Goal: Download file/media

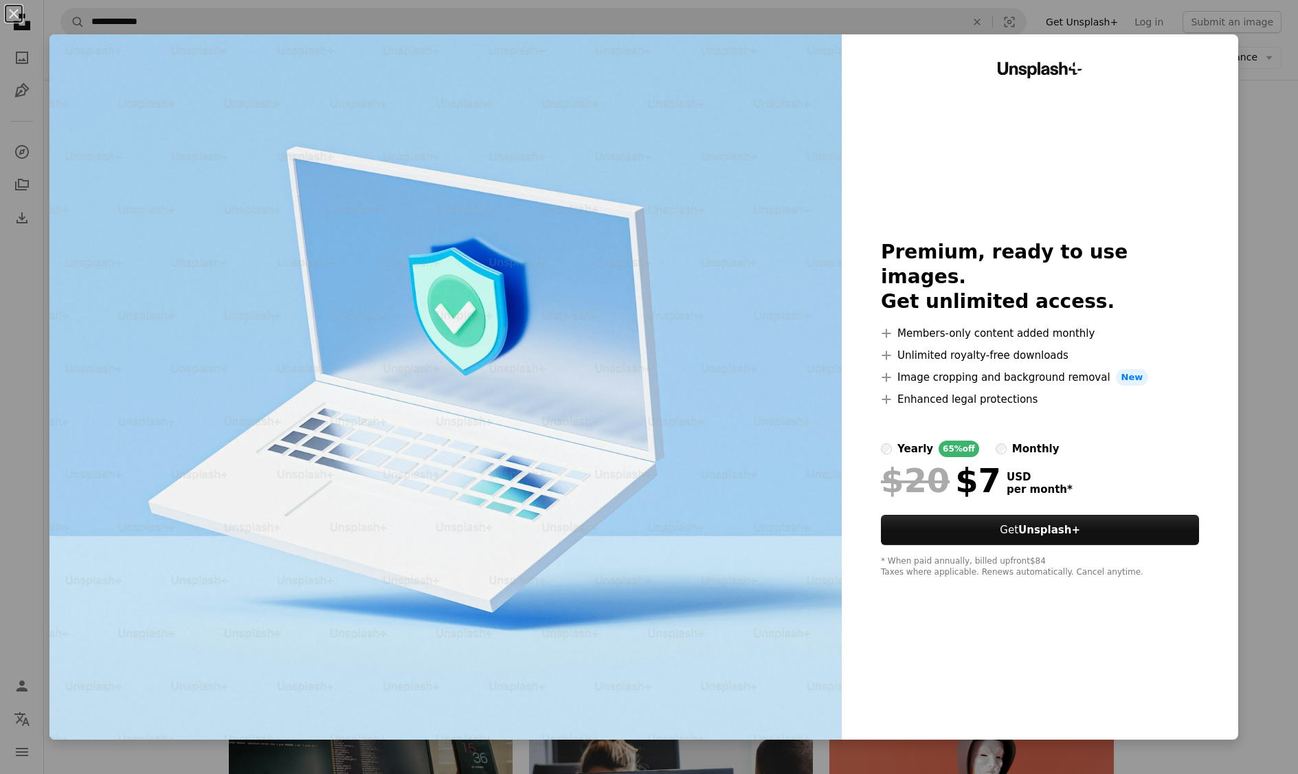
scroll to position [870, 0]
click at [1275, 425] on div "An X shape Unsplash+ Premium, ready to use images. Get unlimited access. A plus…" at bounding box center [649, 387] width 1298 height 774
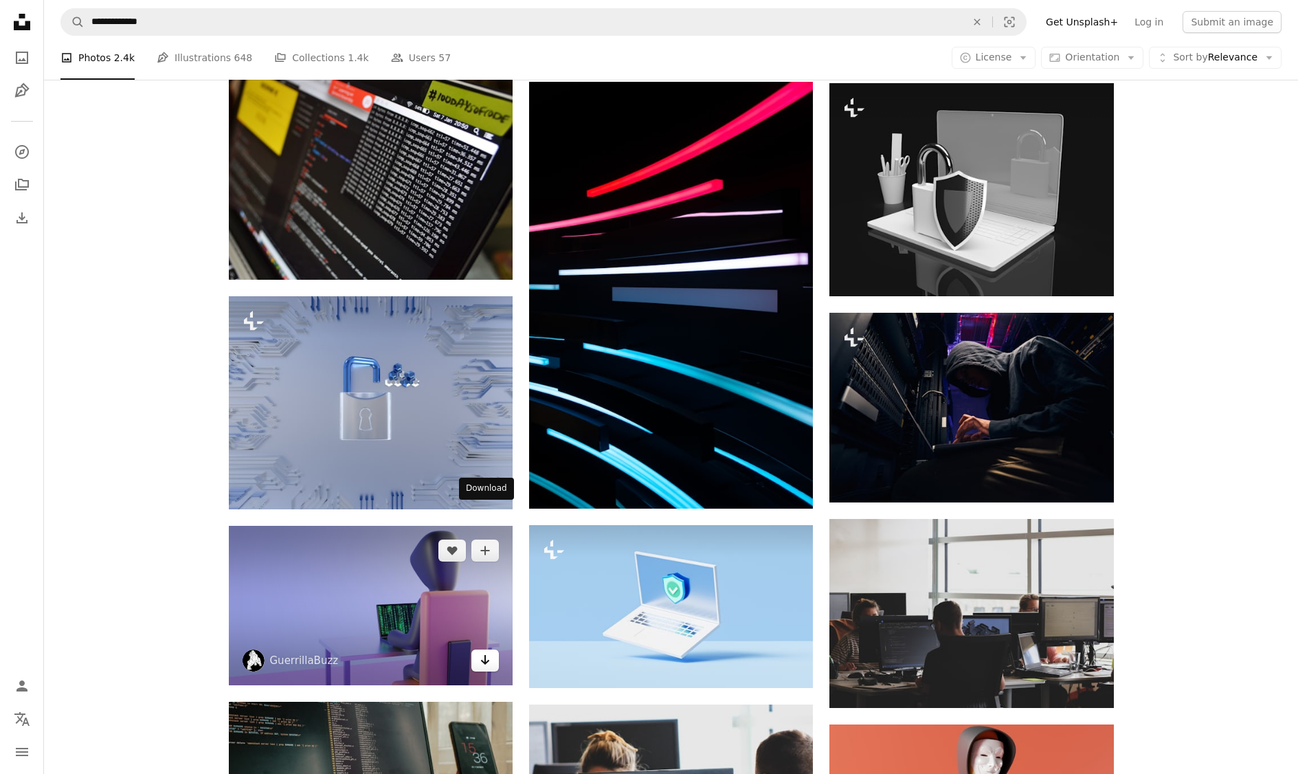
click at [487, 651] on icon "Arrow pointing down" at bounding box center [485, 659] width 11 height 16
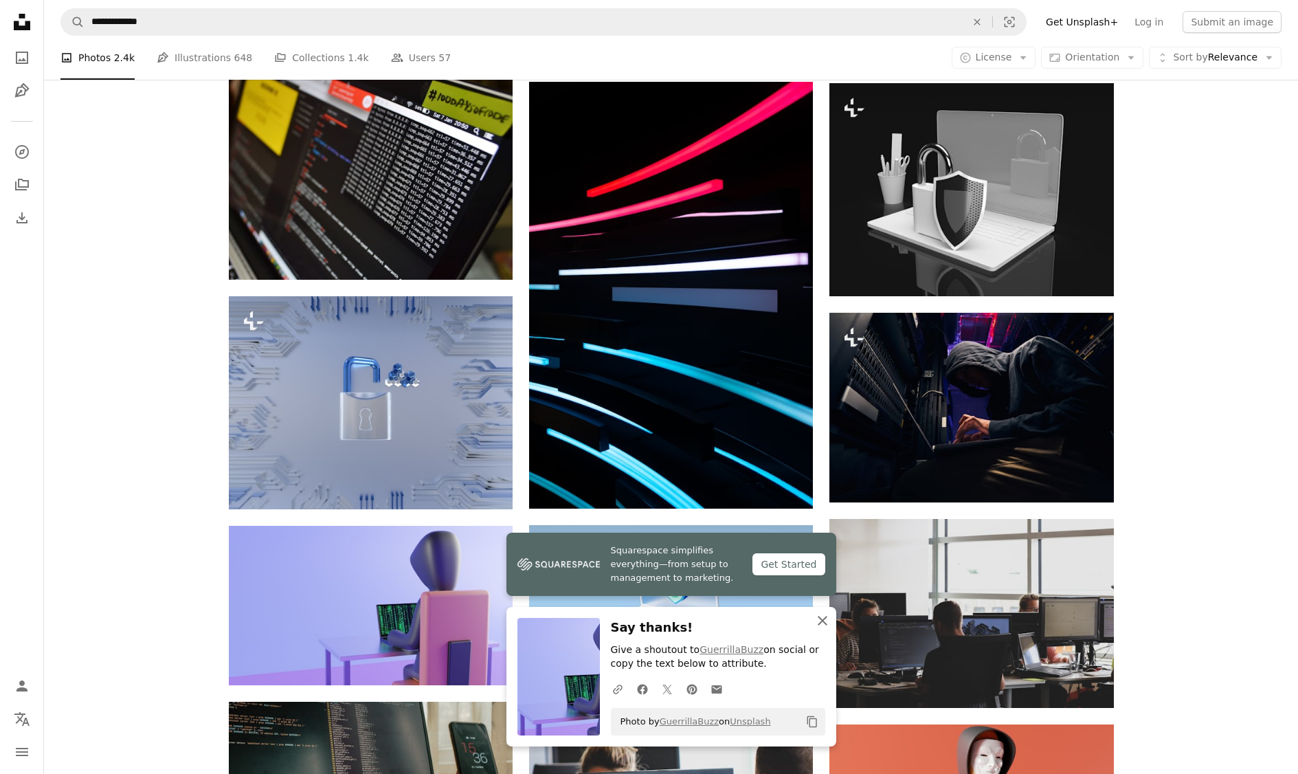
click at [819, 625] on icon "An X shape" at bounding box center [822, 620] width 16 height 16
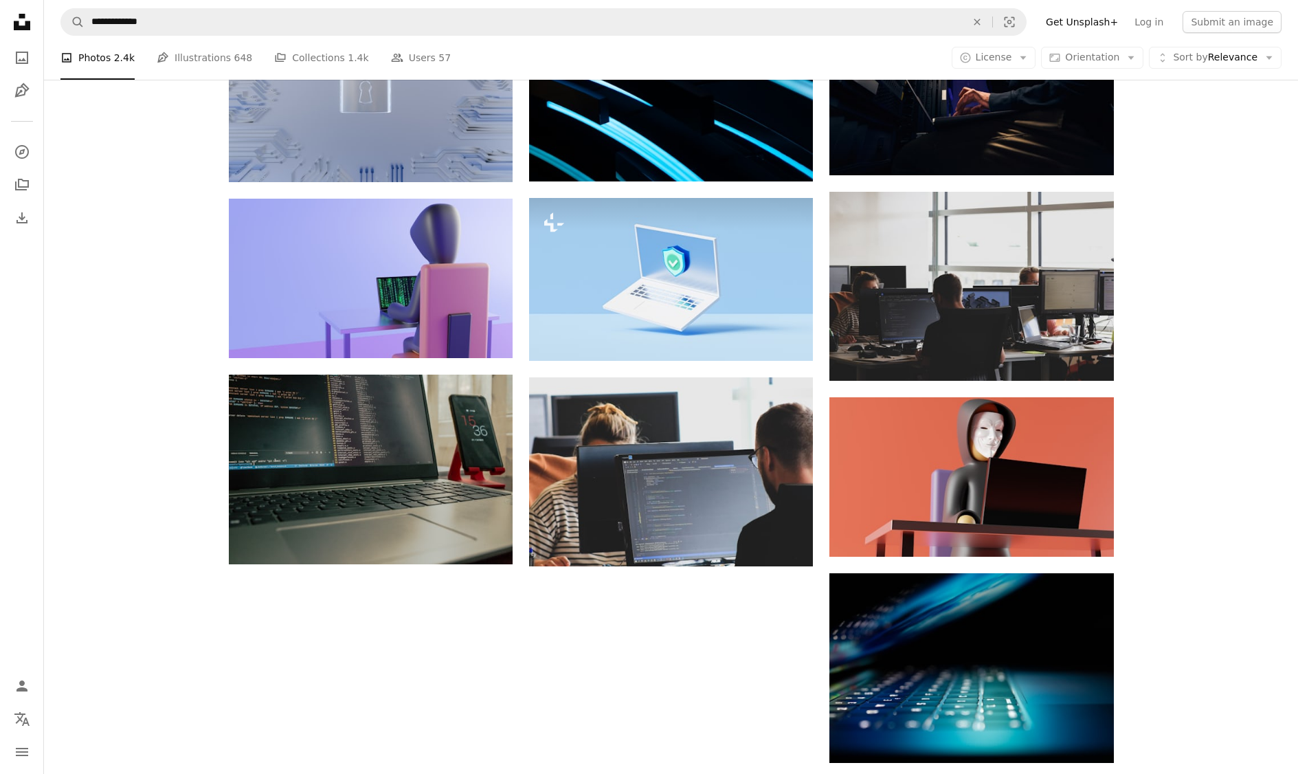
scroll to position [1215, 0]
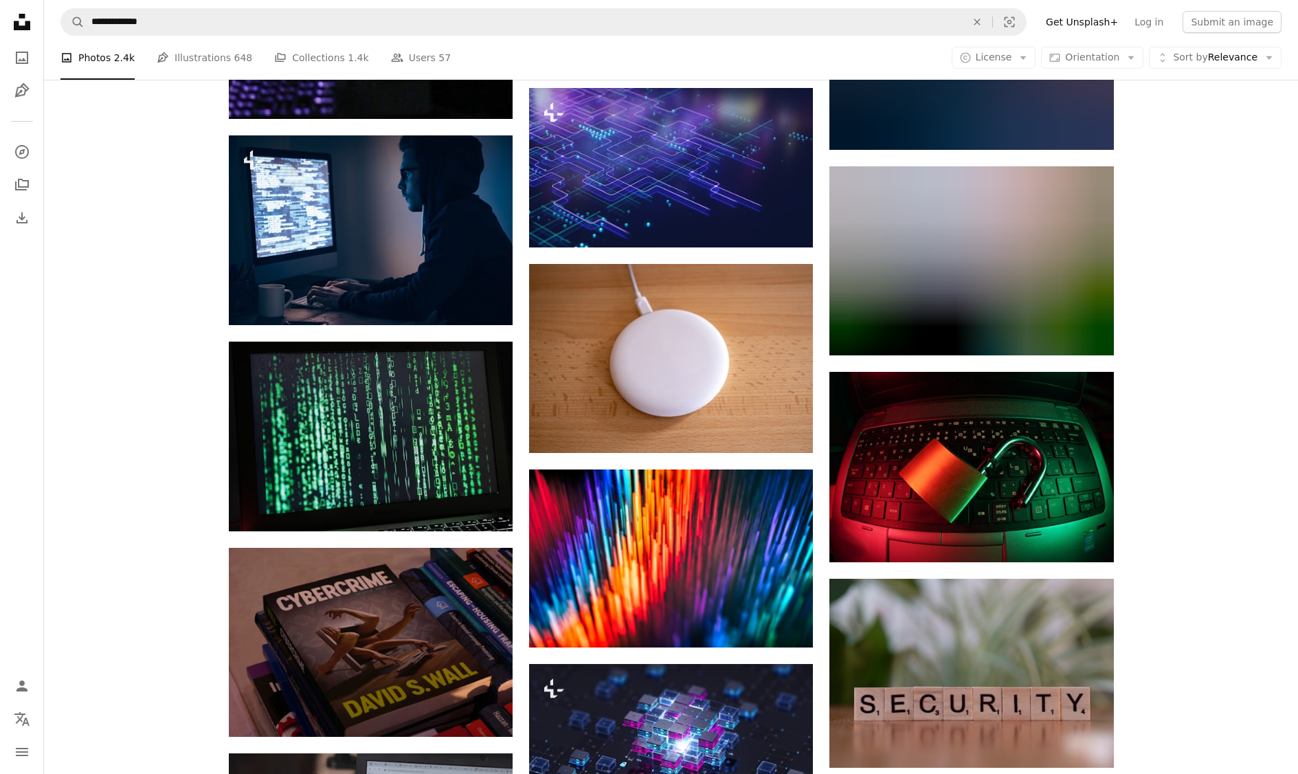
scroll to position [11191, 0]
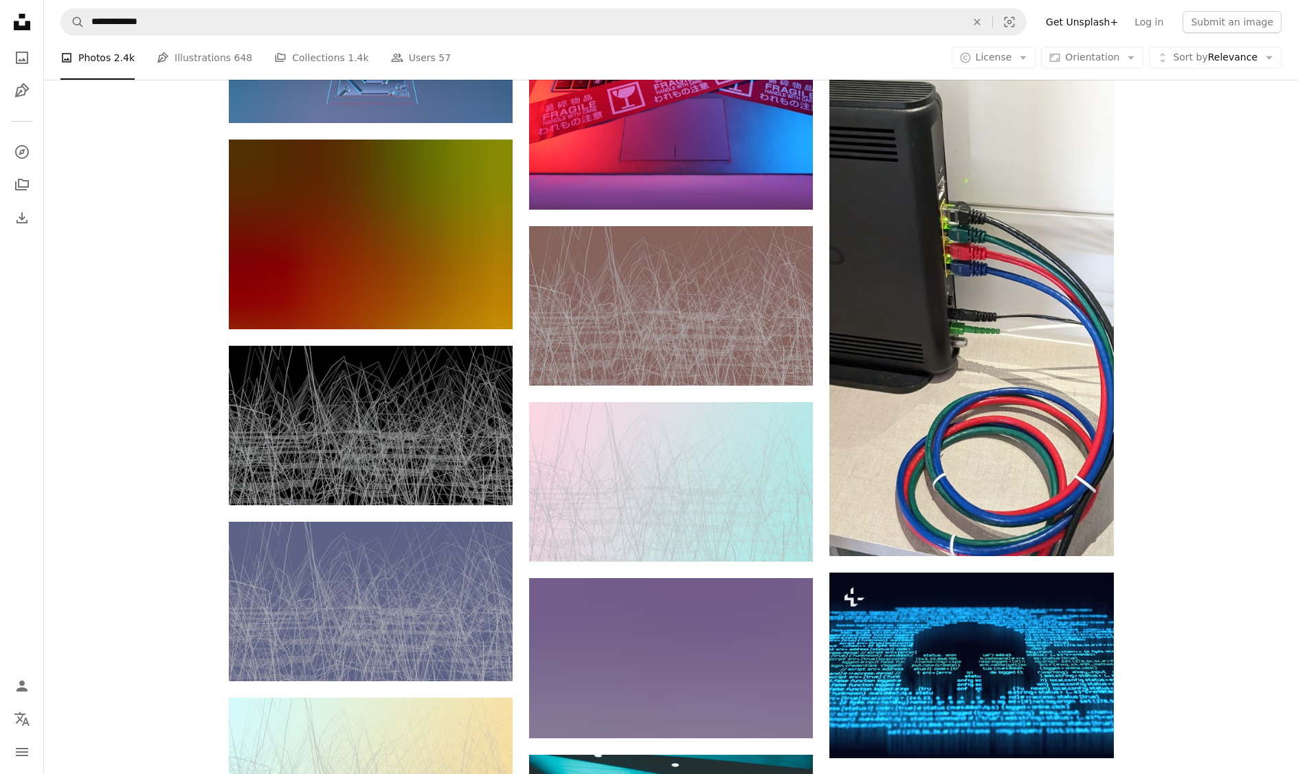
scroll to position [18293, 0]
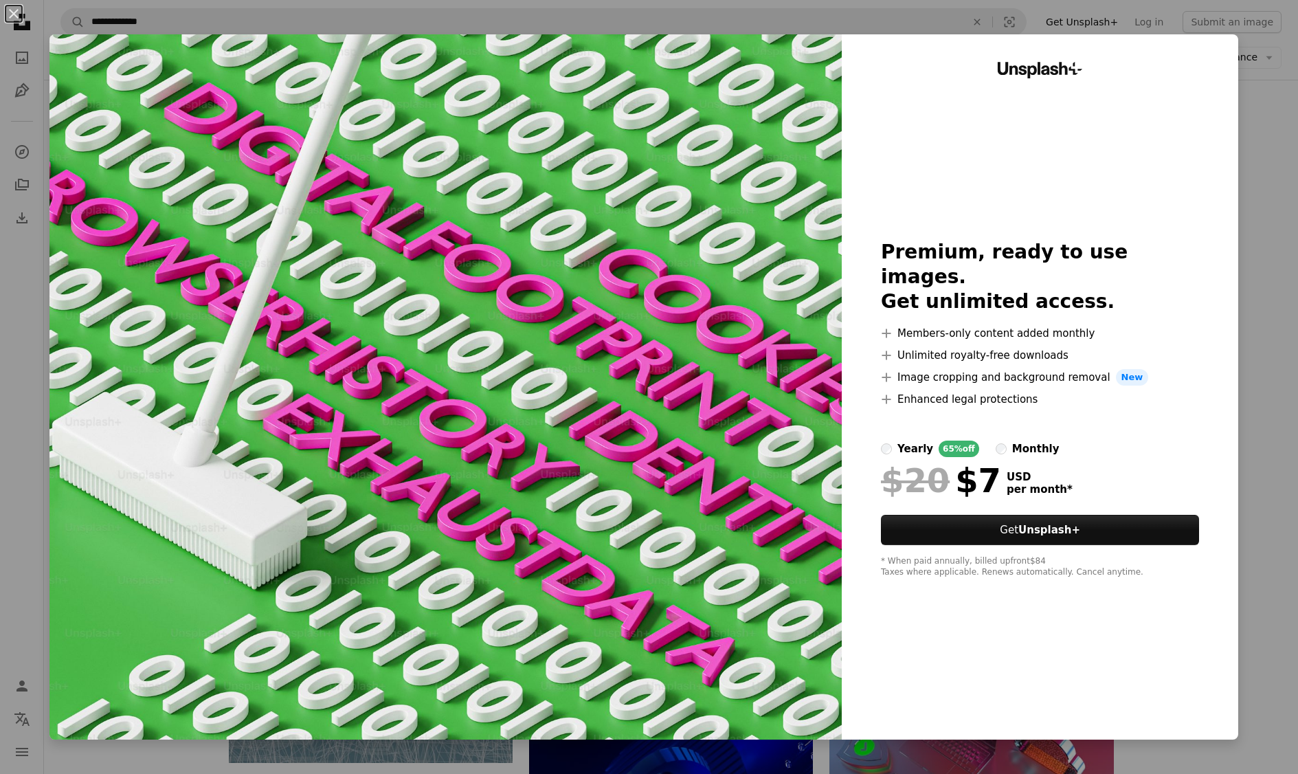
click at [1291, 170] on div "An X shape Unsplash+ Premium, ready to use images. Get unlimited access. A plus…" at bounding box center [649, 387] width 1298 height 774
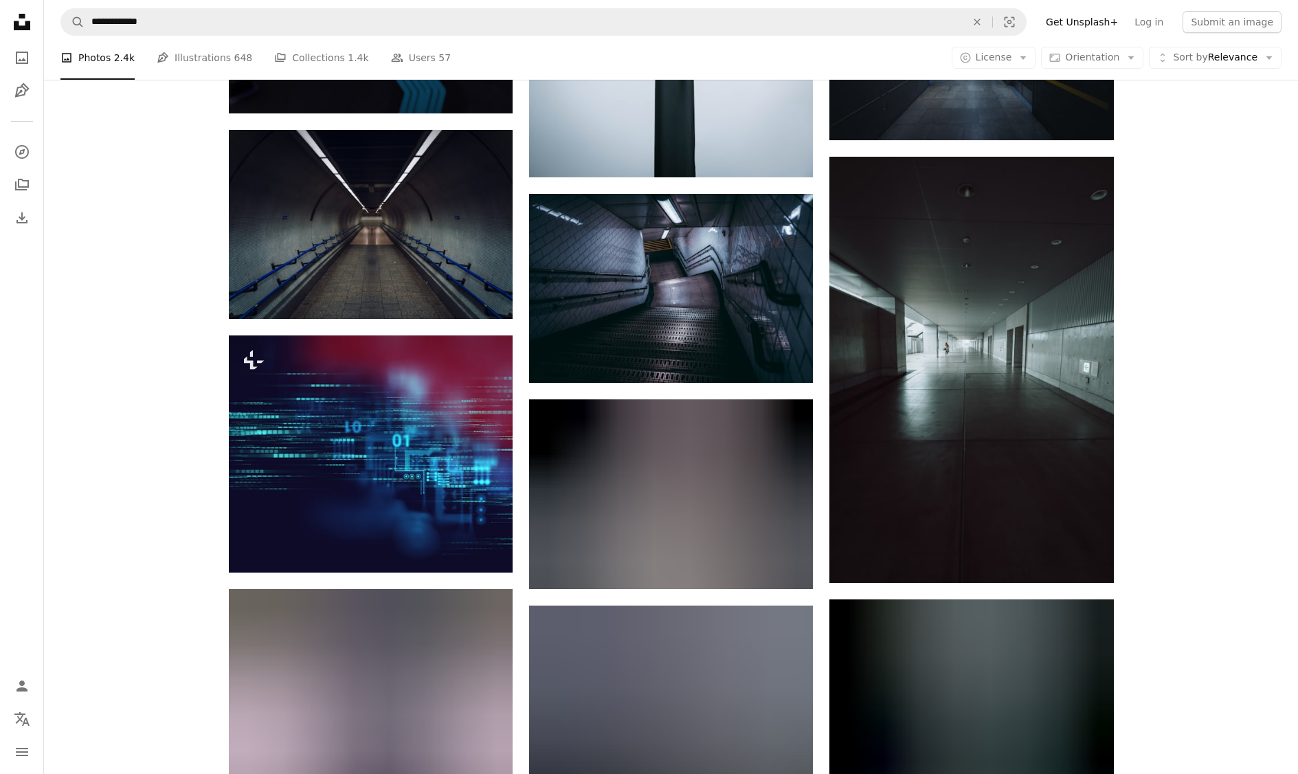
scroll to position [24278, 0]
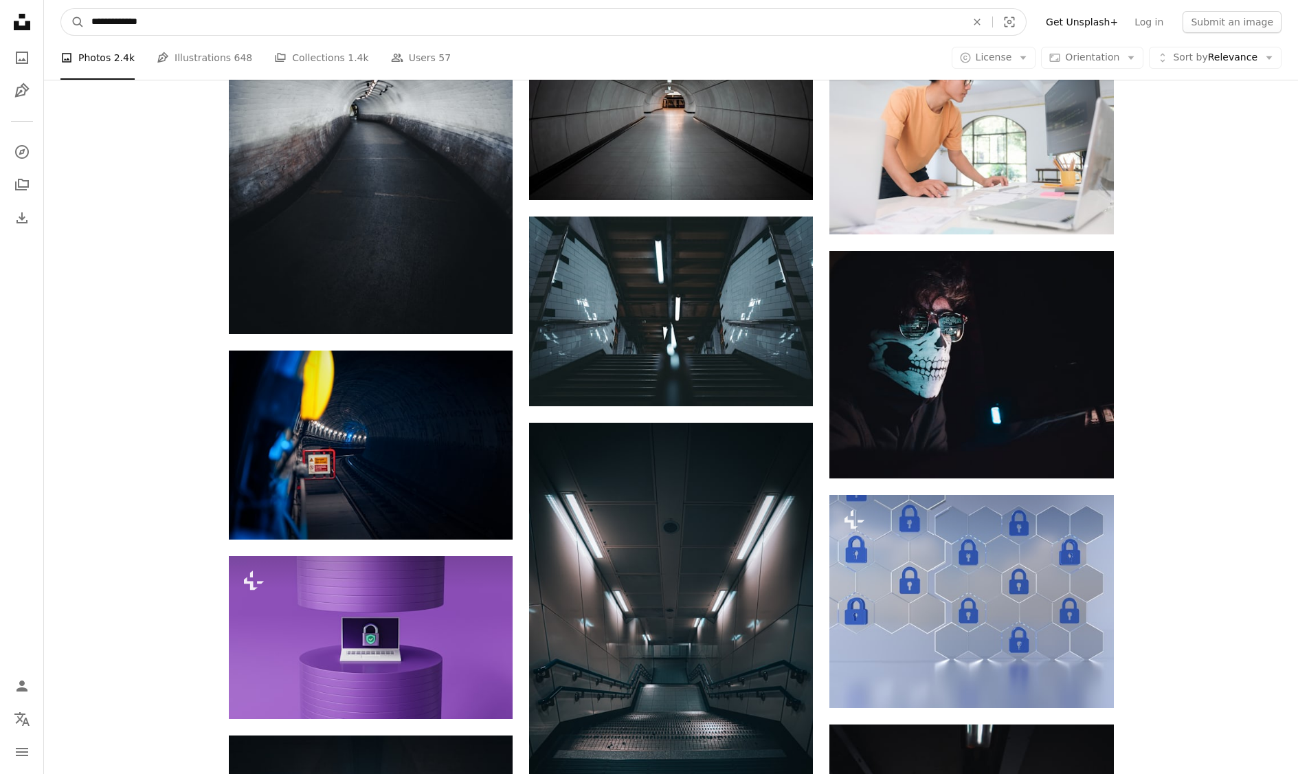
click at [179, 19] on input "**********" at bounding box center [524, 22] width 878 height 26
type input "*"
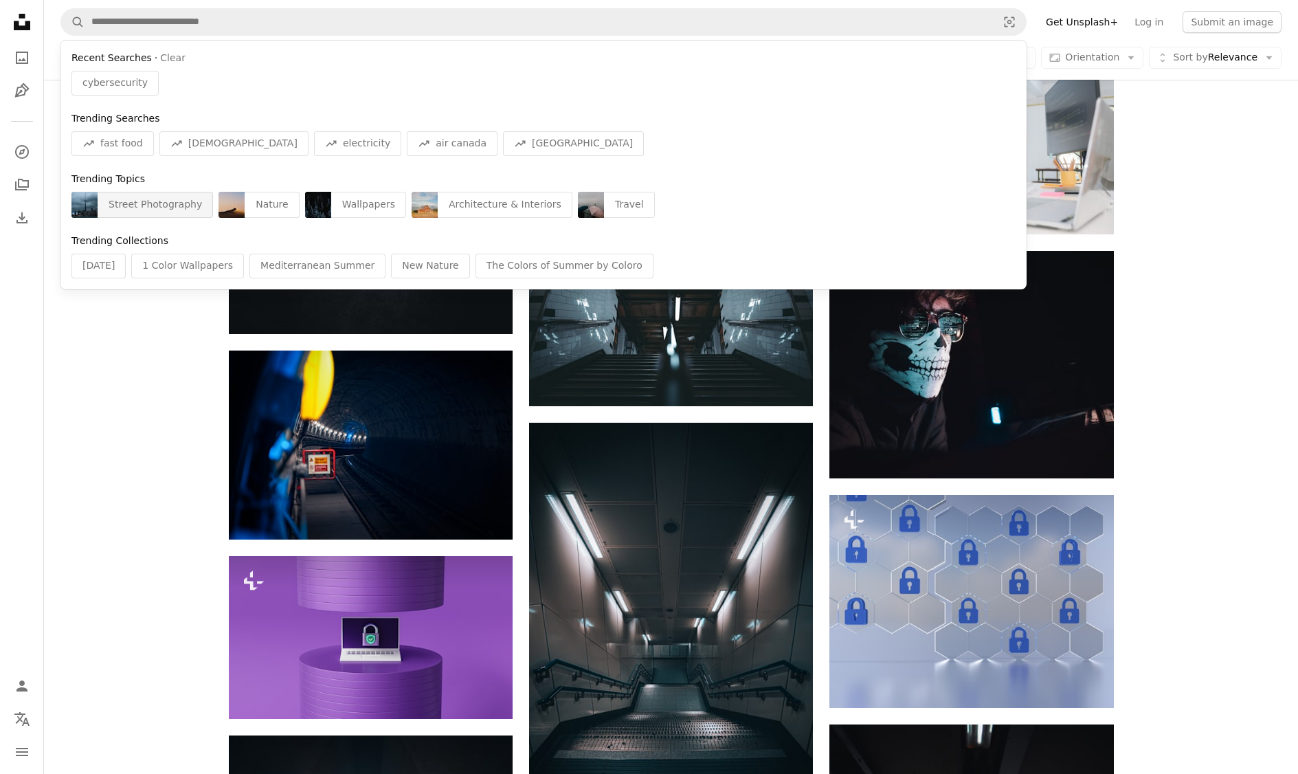
click at [78, 208] on img "Find visuals sitewide" at bounding box center [84, 205] width 26 height 26
